Goal: Task Accomplishment & Management: Manage account settings

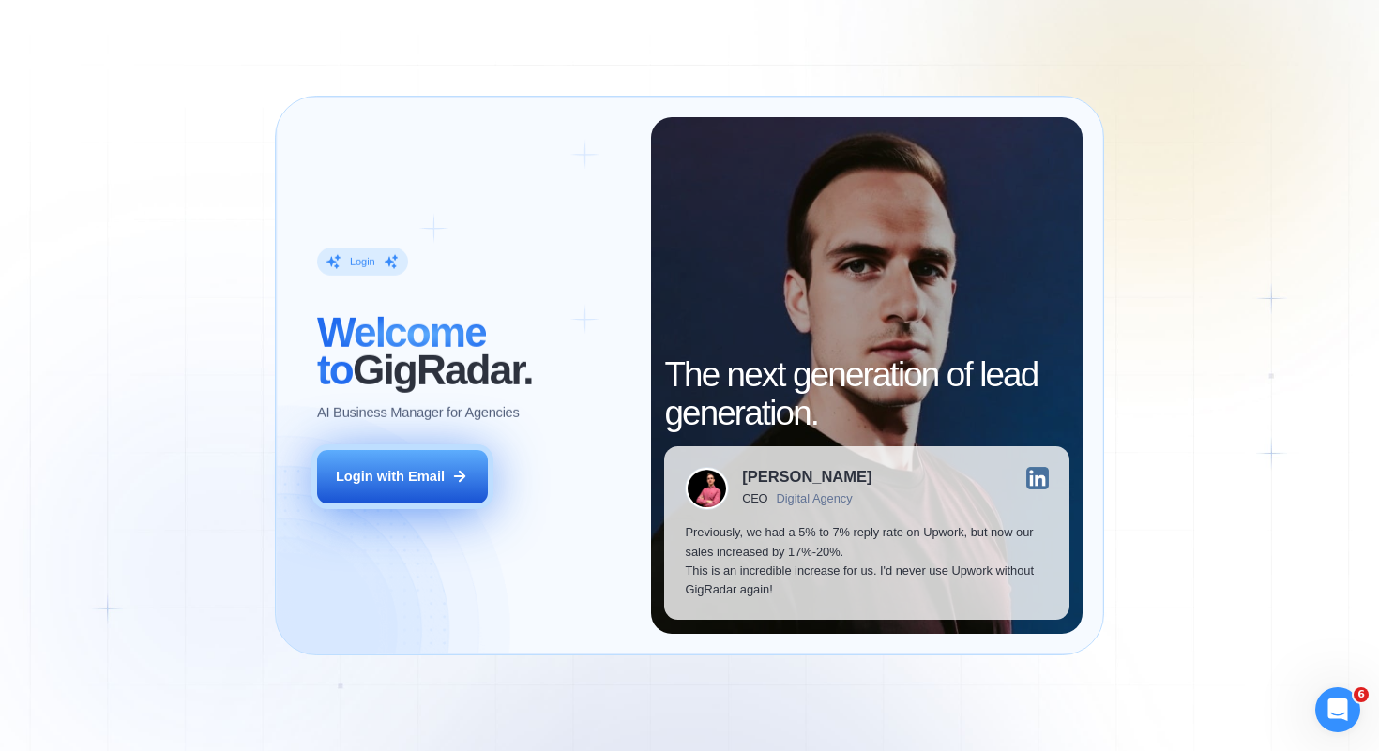
click at [387, 489] on button "Login with Email" at bounding box center [402, 476] width 171 height 53
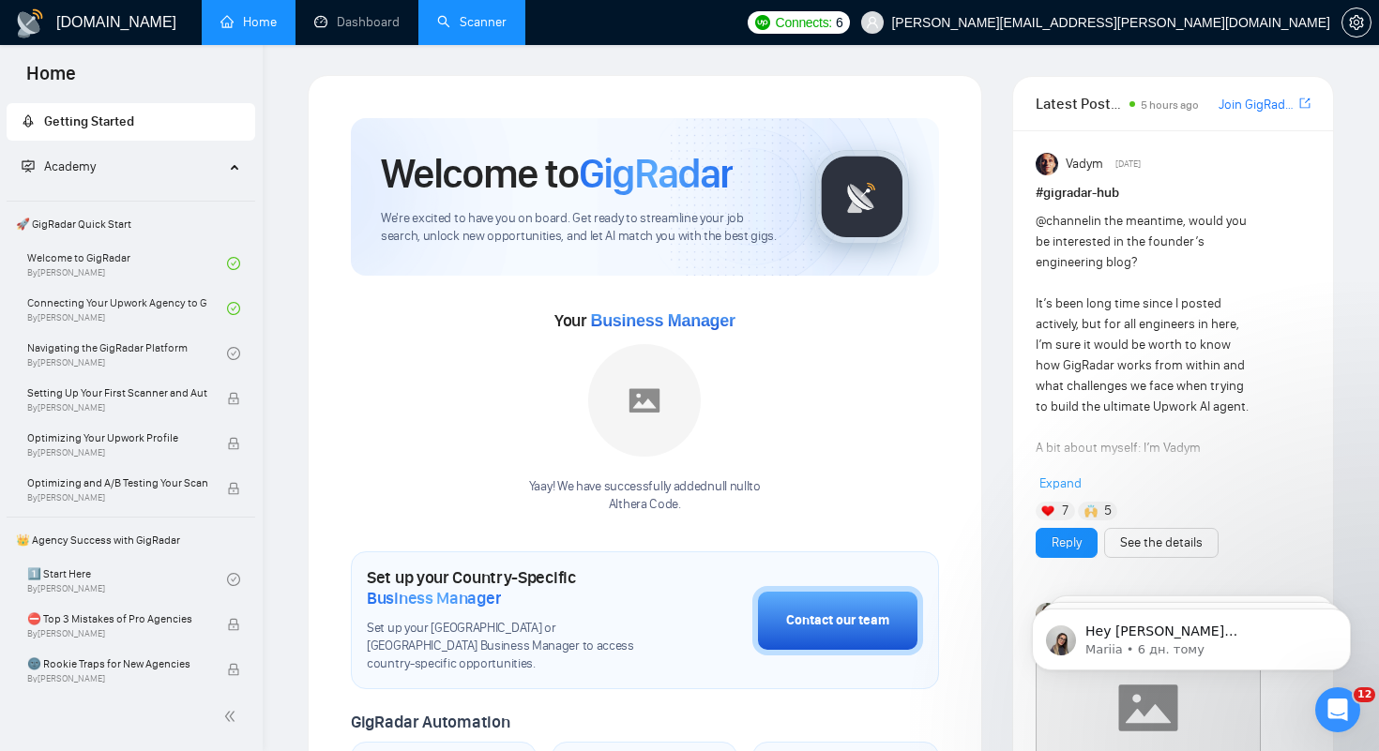
click at [507, 30] on link "Scanner" at bounding box center [471, 22] width 69 height 16
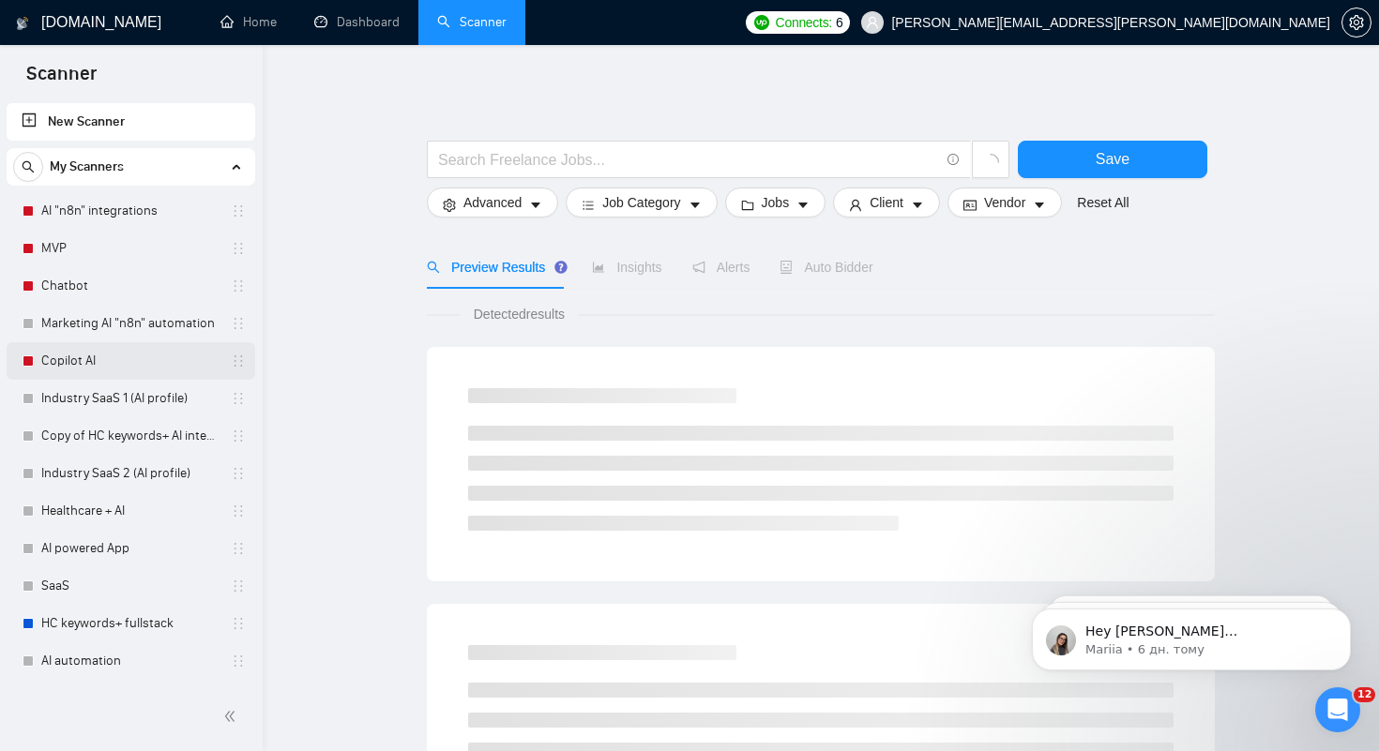
click at [63, 362] on link "Copilot AI" at bounding box center [130, 361] width 178 height 38
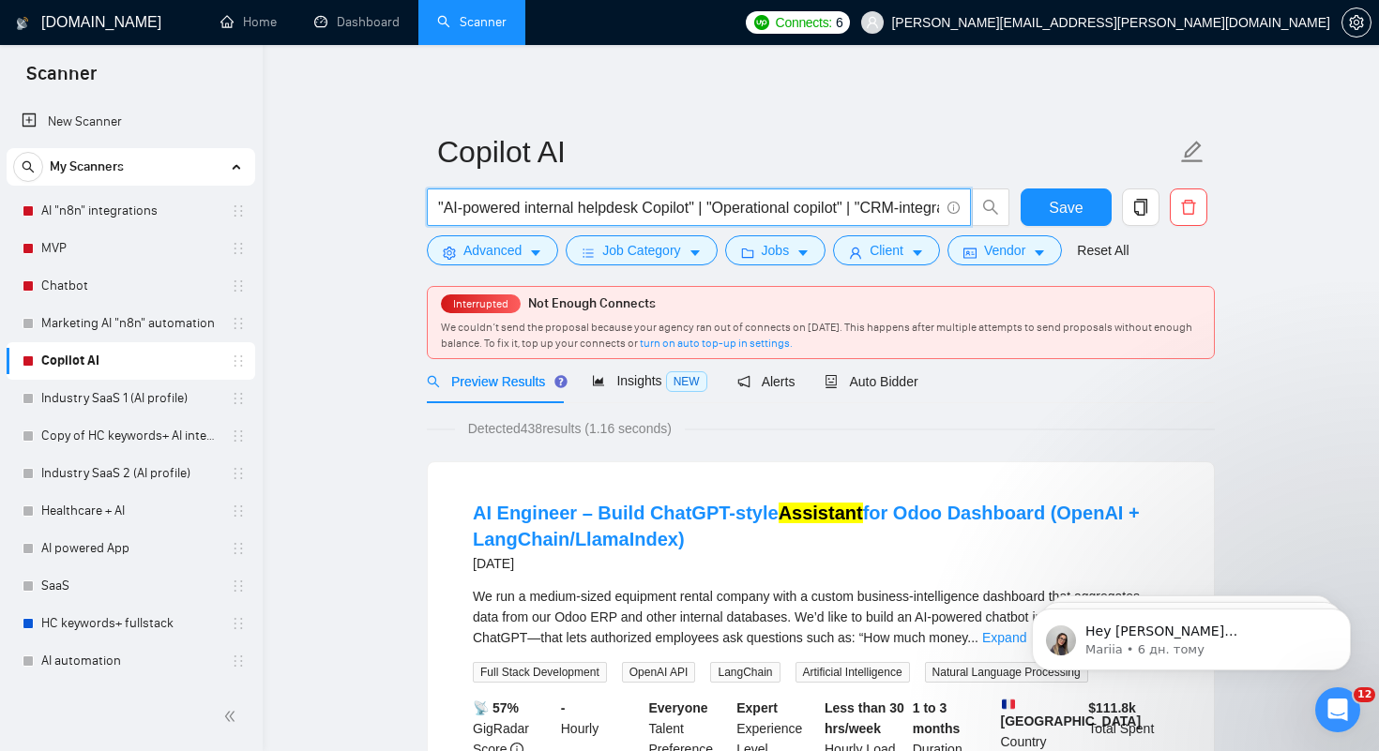
drag, startPoint x: 937, startPoint y: 207, endPoint x: 377, endPoint y: 192, distance: 560.2
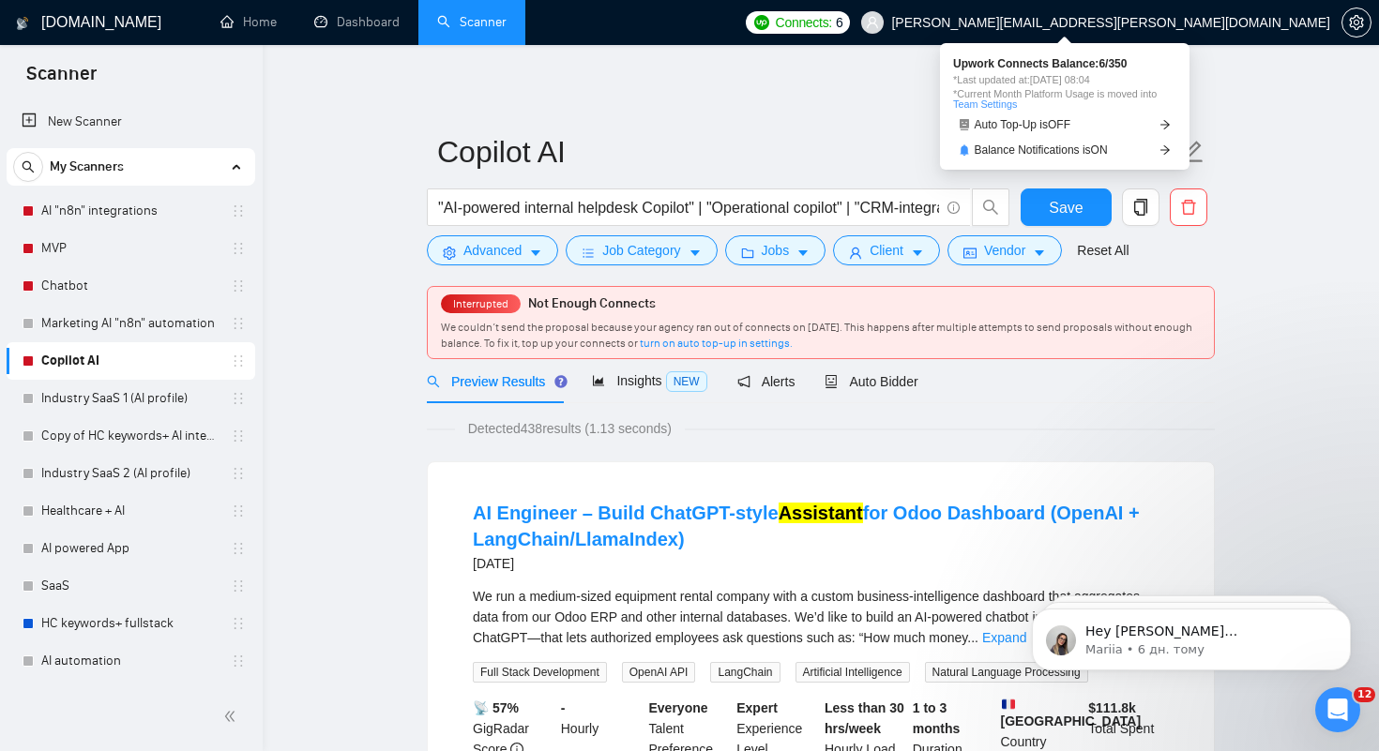
click at [832, 26] on span "Connects:" at bounding box center [804, 22] width 56 height 21
click at [1002, 105] on link "Team Settings" at bounding box center [985, 103] width 64 height 11
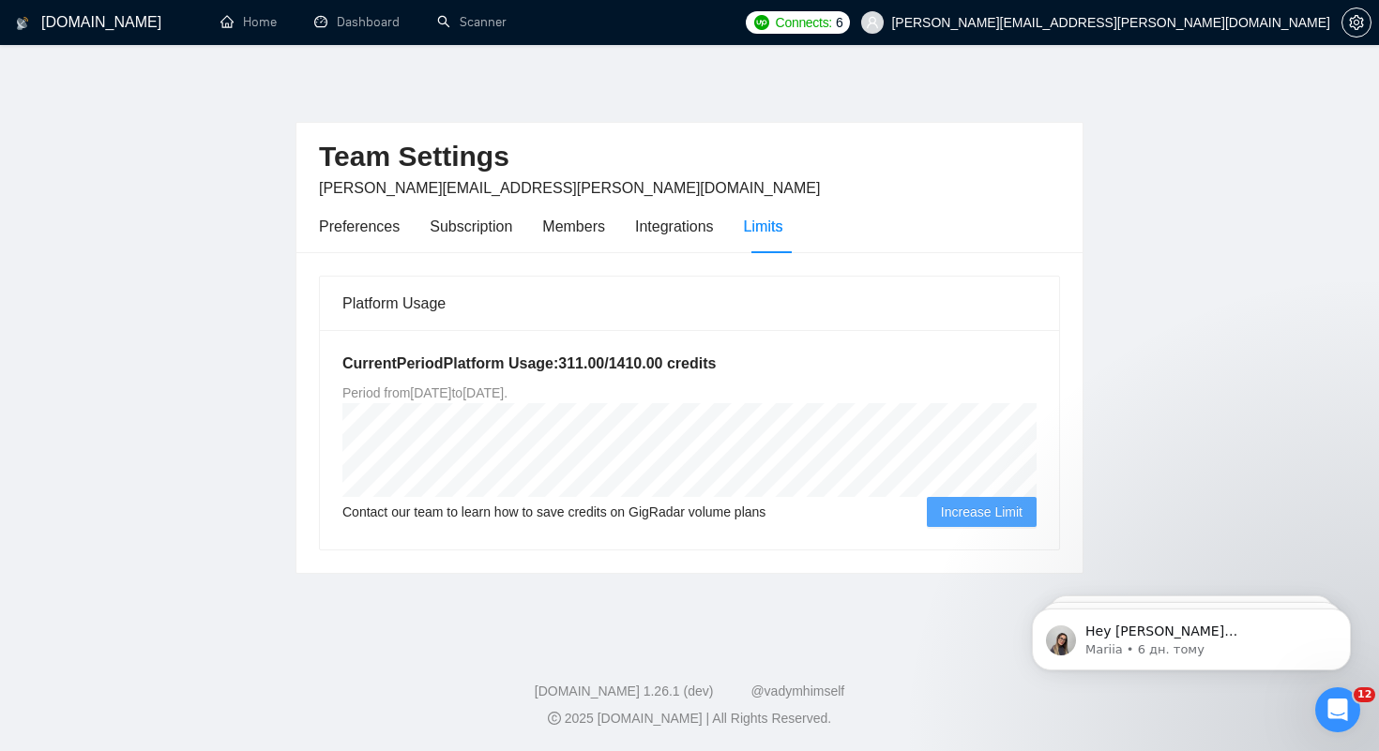
click at [83, 17] on h1 "[DOMAIN_NAME]" at bounding box center [101, 22] width 120 height 45
